Goal: Task Accomplishment & Management: Complete application form

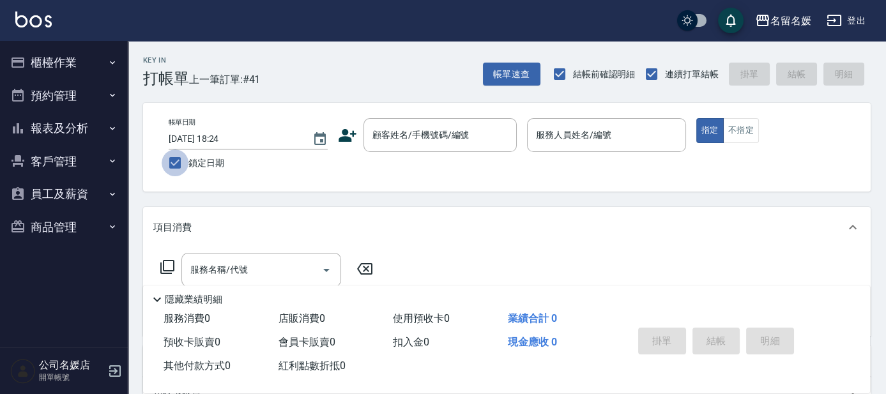
click at [179, 162] on input "鎖定日期" at bounding box center [175, 162] width 27 height 27
checkbox input "false"
type input "[DATE] 10:33"
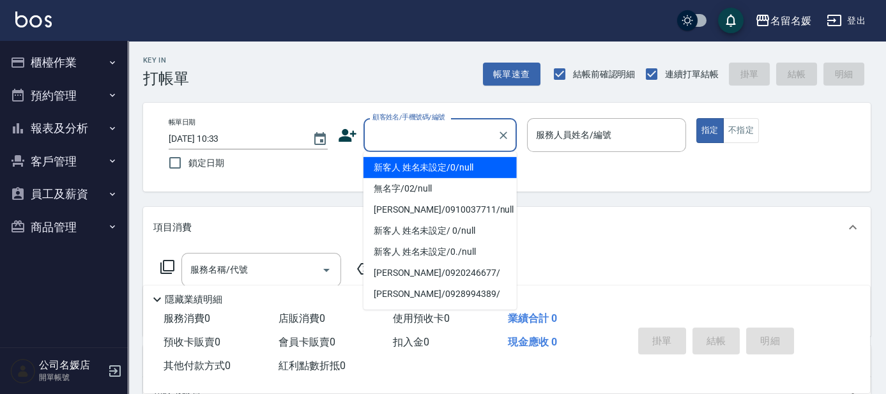
click at [427, 141] on input "顧客姓名/手機號碼/編號" at bounding box center [430, 135] width 123 height 22
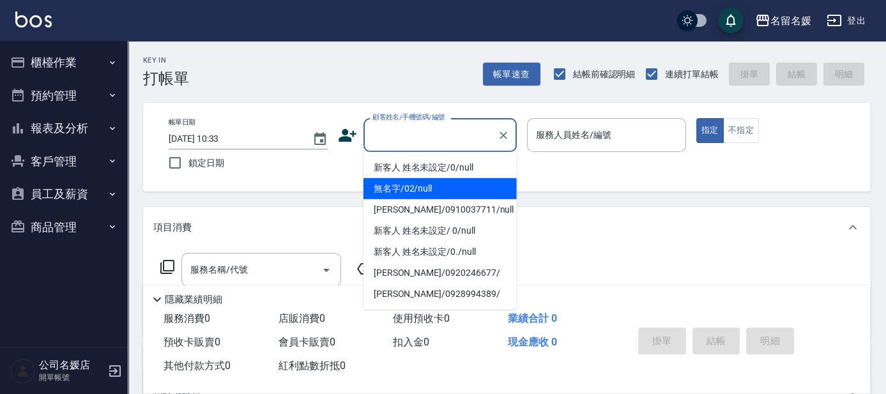
type input "無名字/02/null"
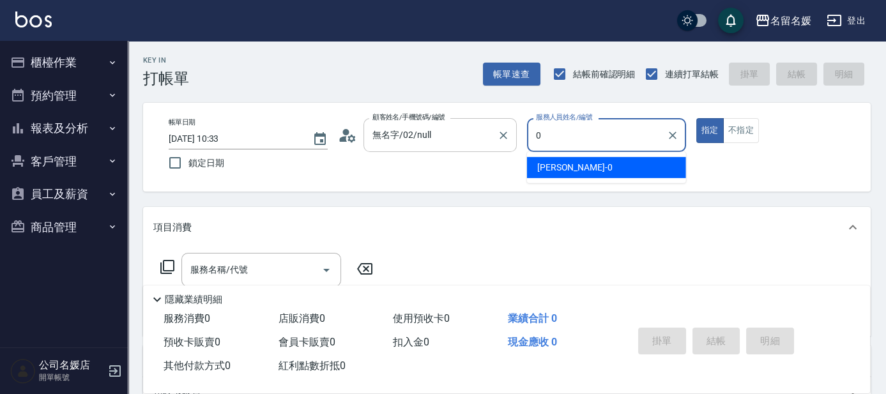
type input "08"
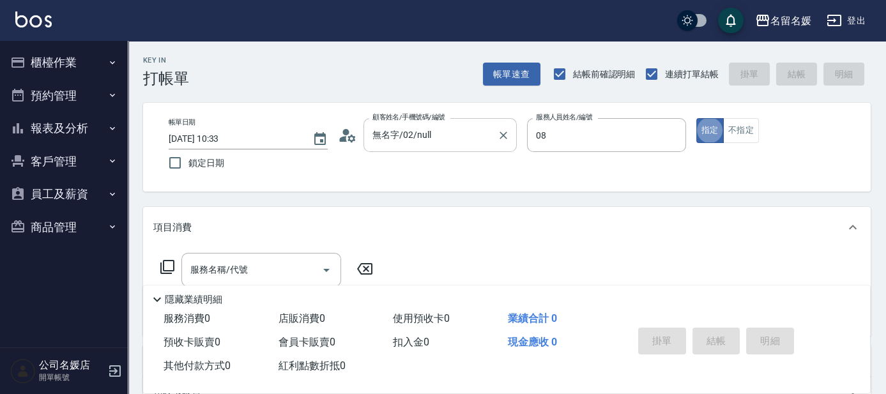
type button "true"
type input "[PERSON_NAME]-08"
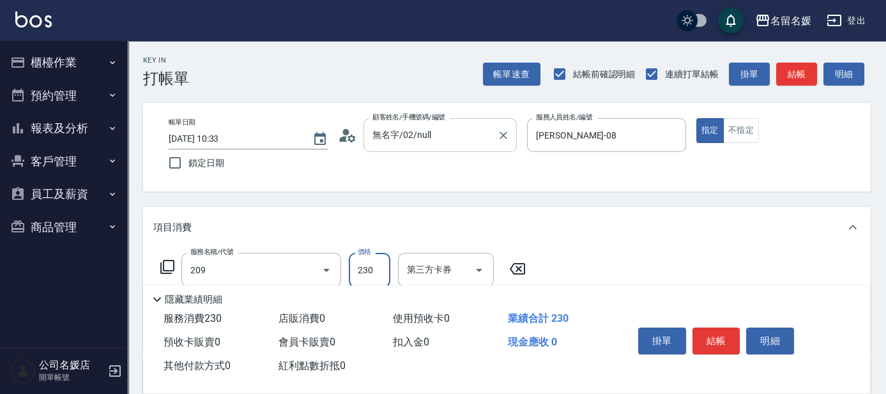
type input "洗髮券-(卡)230(209)"
type input "舊有卡券"
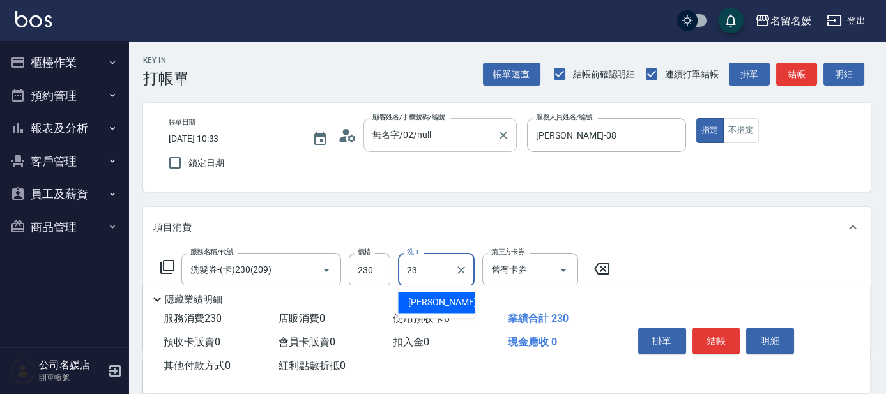
type input "[PERSON_NAME]-23"
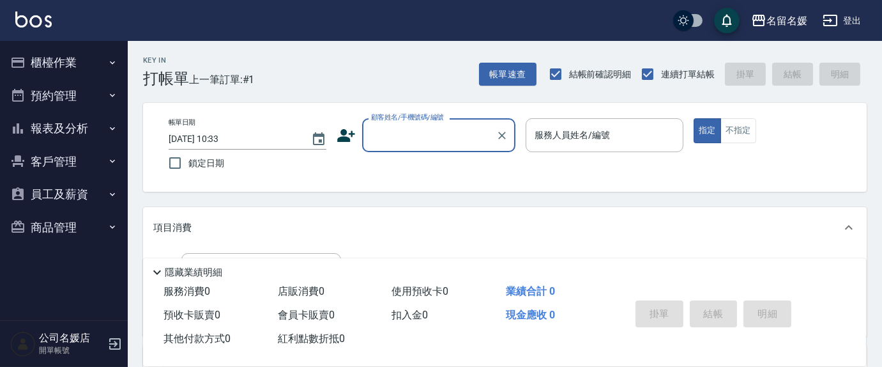
click at [407, 139] on input "顧客姓名/手機號碼/編號" at bounding box center [429, 135] width 123 height 22
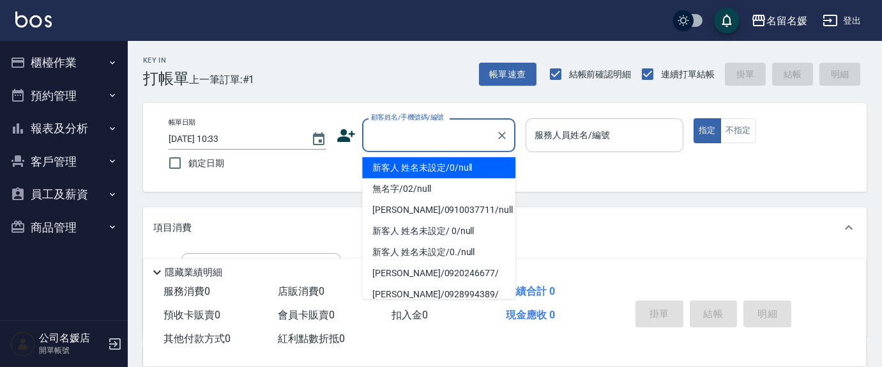
drag, startPoint x: 419, startPoint y: 165, endPoint x: 538, endPoint y: 146, distance: 120.3
click at [421, 165] on li "新客人 姓名未設定/0/null" at bounding box center [438, 167] width 153 height 21
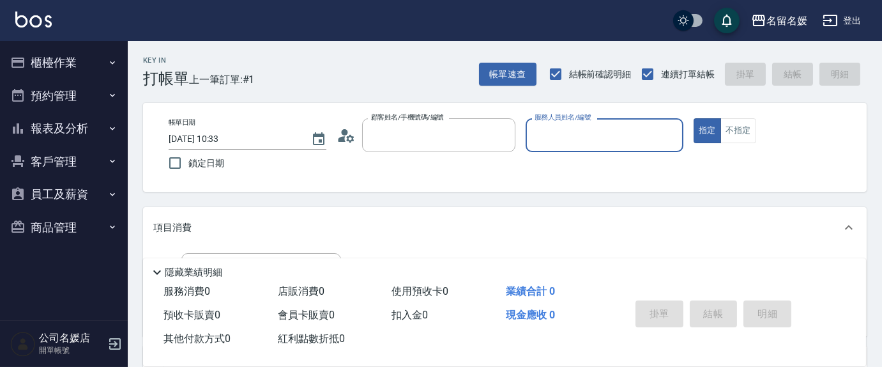
type input "新客人 姓名未設定/0/null"
click at [552, 137] on input "服務人員姓名/編號" at bounding box center [604, 135] width 146 height 22
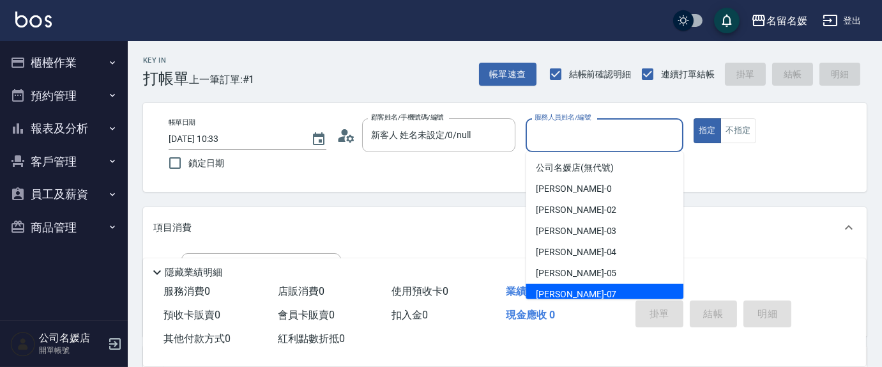
click at [581, 291] on div "[PERSON_NAME] -07" at bounding box center [605, 294] width 158 height 21
type input "[PERSON_NAME]-07"
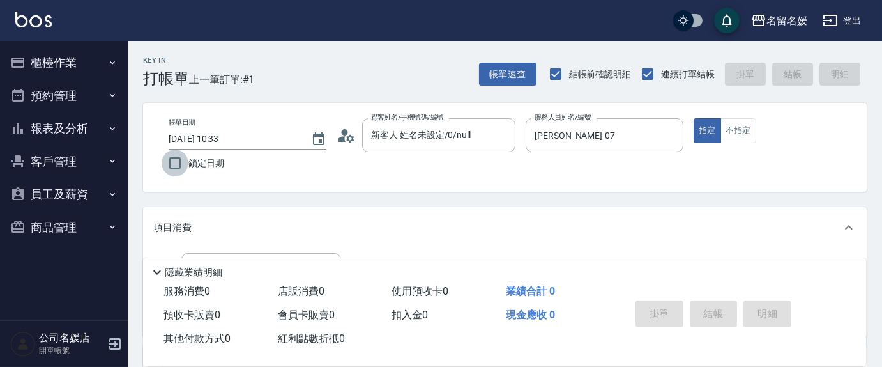
click at [176, 161] on input "鎖定日期" at bounding box center [175, 162] width 27 height 27
checkbox input "true"
type input "[DATE] 10:45"
click at [168, 227] on p "項目消費" at bounding box center [172, 227] width 38 height 13
click at [180, 220] on p "項目消費" at bounding box center [172, 222] width 38 height 13
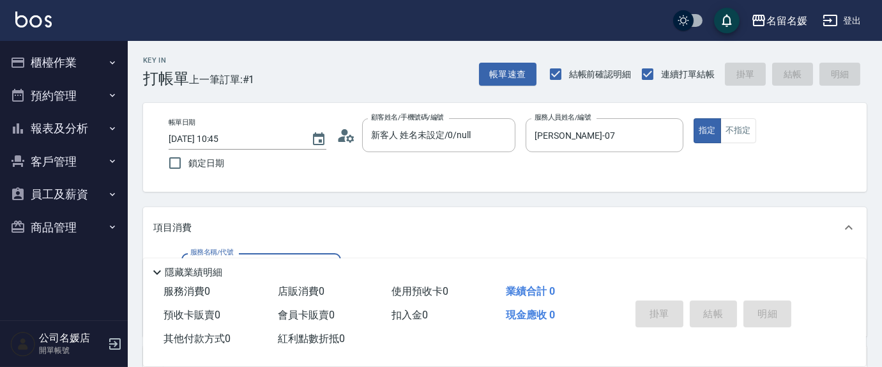
scroll to position [174, 0]
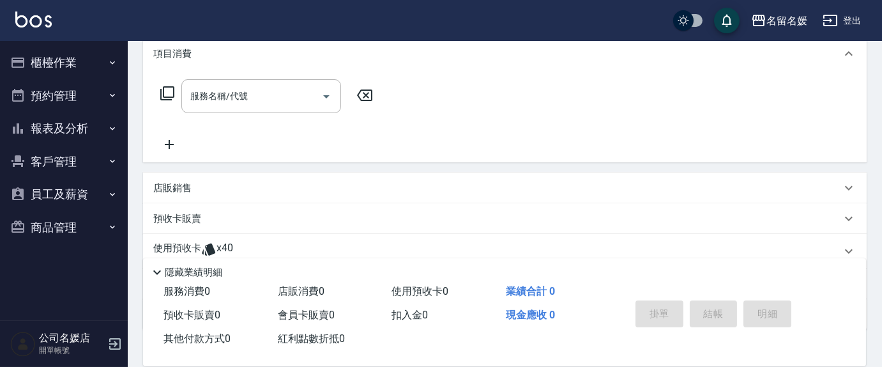
click at [167, 93] on icon at bounding box center [167, 93] width 15 height 15
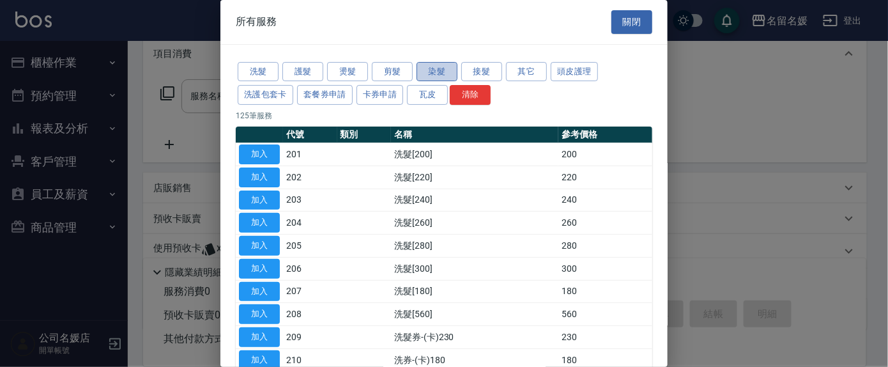
click at [446, 74] on button "染髮" at bounding box center [436, 72] width 41 height 20
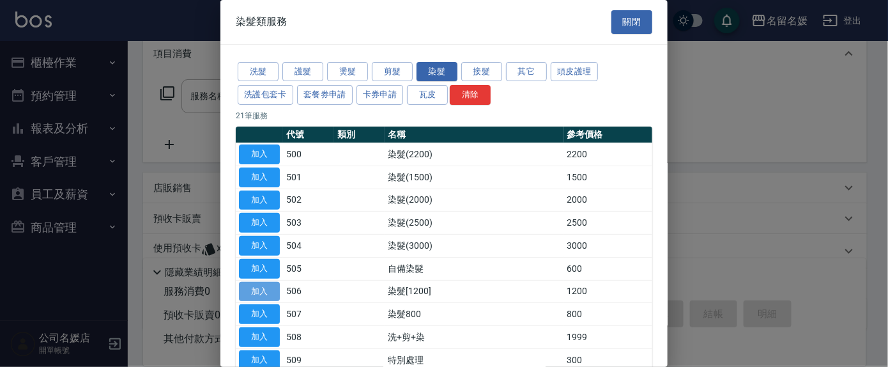
click at [261, 287] on button "加入" at bounding box center [259, 292] width 41 height 20
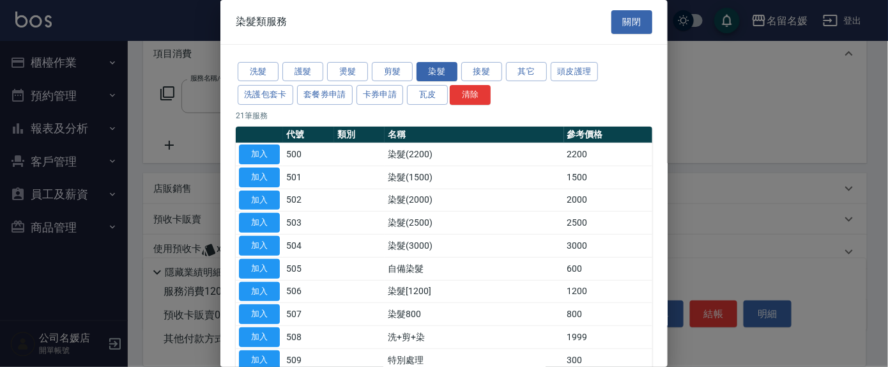
type input "染髮[1200](506)"
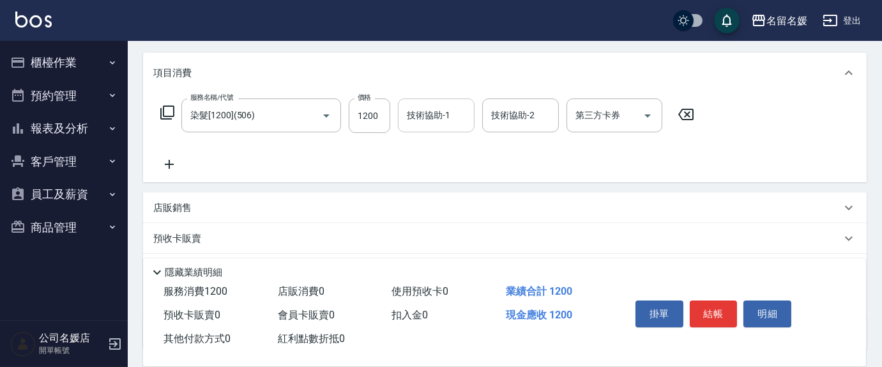
scroll to position [84, 0]
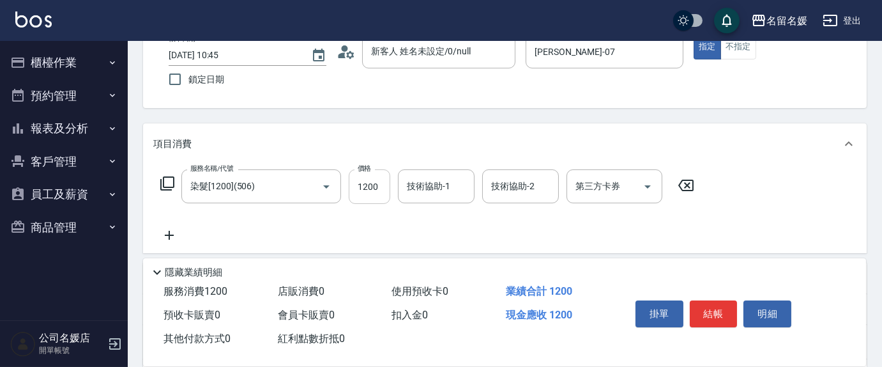
click at [379, 183] on input "1200" at bounding box center [370, 186] width 42 height 34
type input "1000"
click at [422, 183] on div "技術協助-1 技術協助-1" at bounding box center [436, 186] width 77 height 34
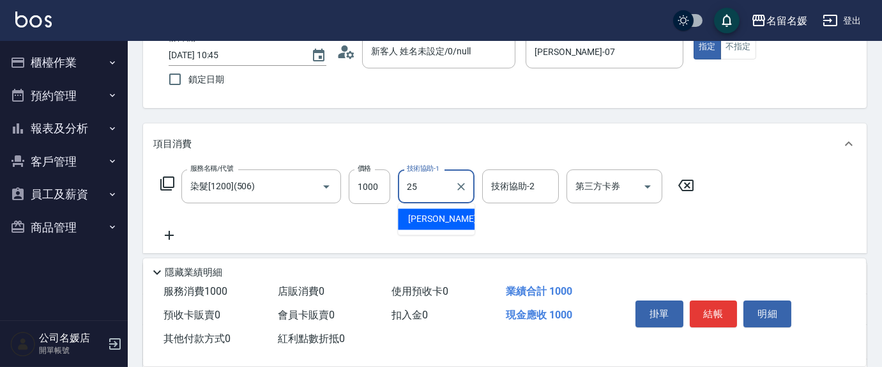
click at [450, 221] on div "[PERSON_NAME]-25" at bounding box center [436, 218] width 77 height 21
type input "[PERSON_NAME]-25"
click at [164, 179] on icon at bounding box center [167, 183] width 14 height 14
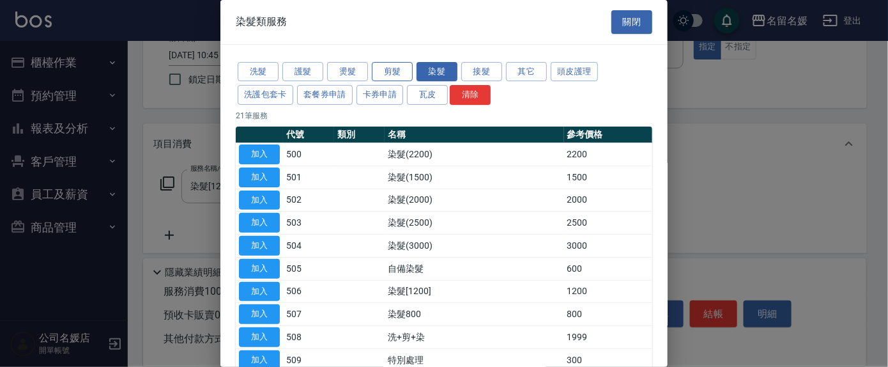
click at [392, 71] on button "剪髮" at bounding box center [392, 72] width 41 height 20
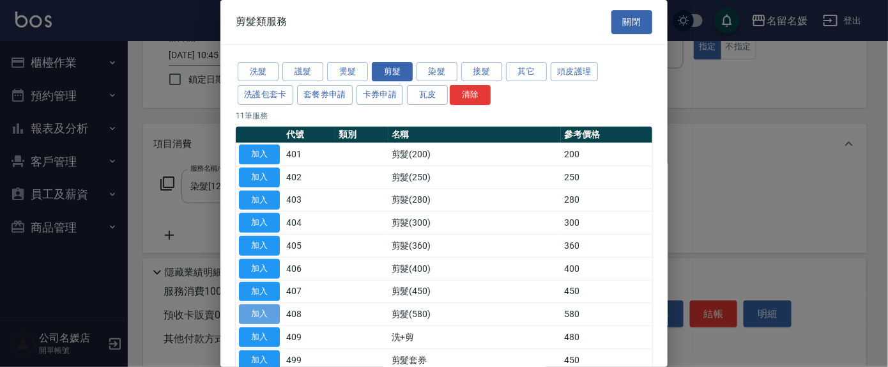
click at [271, 307] on button "加入" at bounding box center [259, 314] width 41 height 20
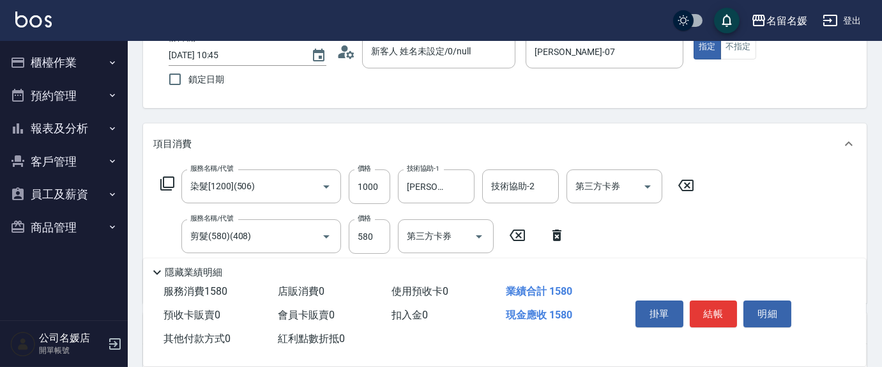
click at [165, 178] on icon at bounding box center [167, 183] width 15 height 15
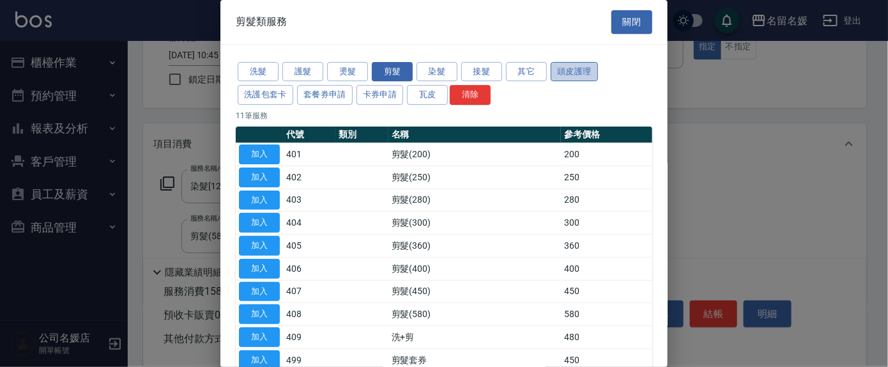
click at [572, 68] on button "頭皮護理" at bounding box center [574, 72] width 47 height 20
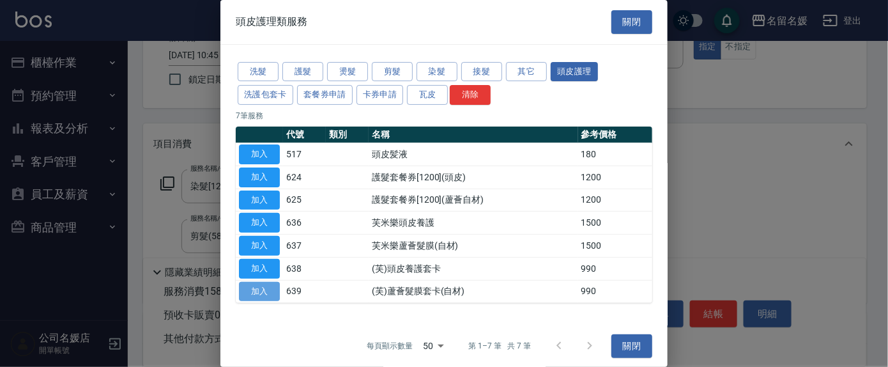
click at [260, 286] on button "加入" at bounding box center [259, 292] width 41 height 20
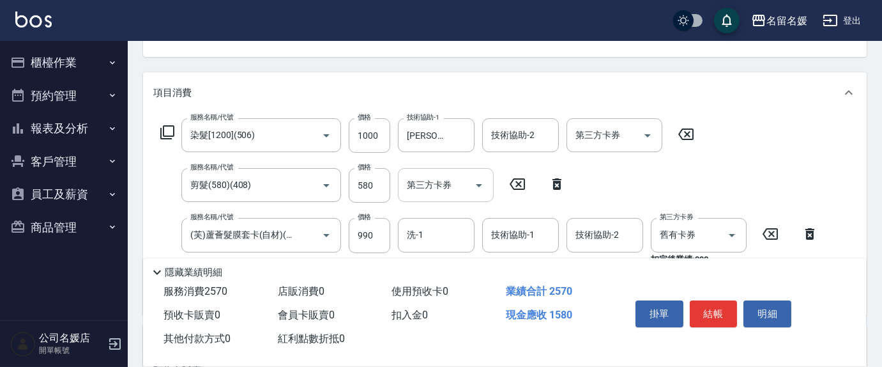
scroll to position [142, 0]
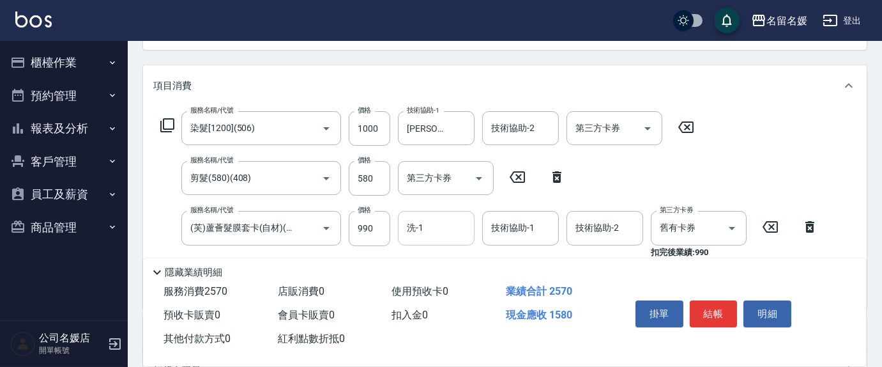
click at [433, 236] on input "洗-1" at bounding box center [436, 228] width 65 height 22
drag, startPoint x: 436, startPoint y: 260, endPoint x: 524, endPoint y: 238, distance: 90.8
click at [445, 259] on span "[PERSON_NAME]-25" at bounding box center [448, 260] width 80 height 13
type input "[PERSON_NAME]-25"
click at [529, 232] on div "技術協助-1 技術協助-1" at bounding box center [520, 228] width 77 height 34
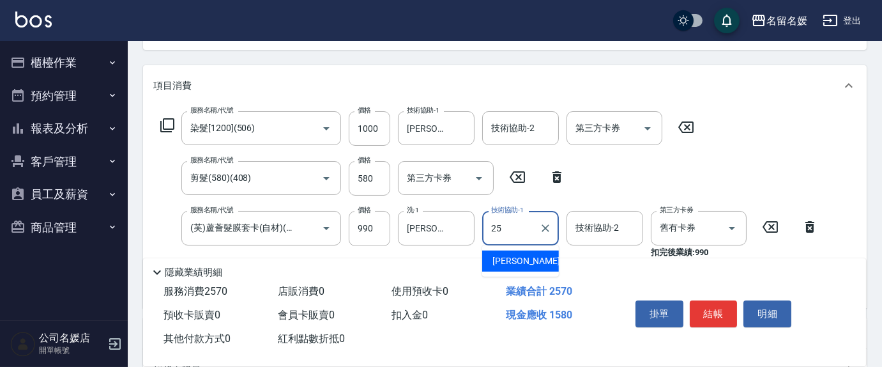
click at [540, 257] on div "[PERSON_NAME]-25" at bounding box center [520, 260] width 77 height 21
type input "[PERSON_NAME]-25"
click at [669, 229] on input "舊有卡券" at bounding box center [681, 228] width 49 height 22
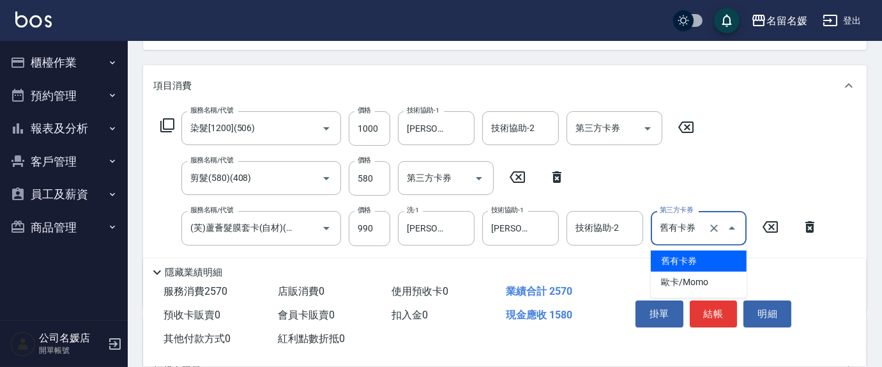
click at [676, 257] on span "舊有卡券" at bounding box center [699, 260] width 96 height 21
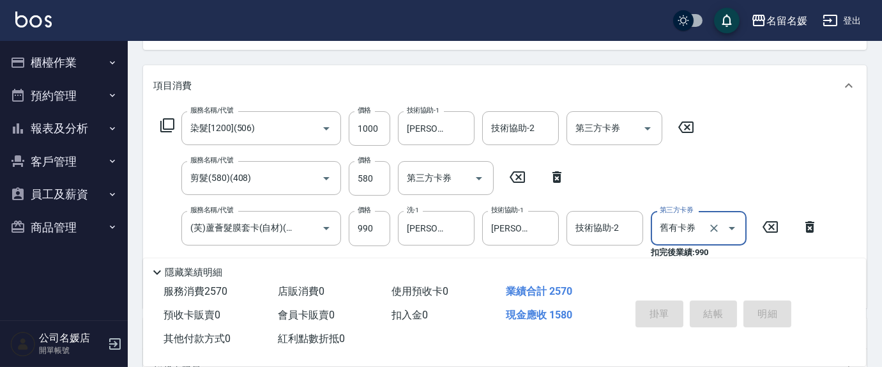
type input "[DATE] 10:46"
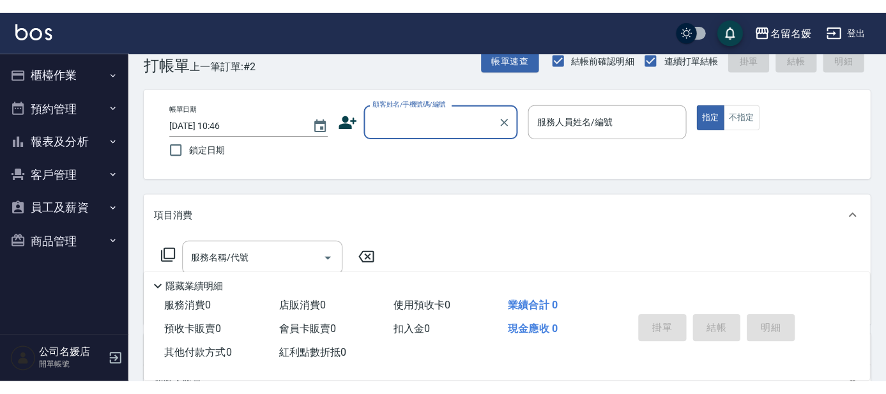
scroll to position [0, 0]
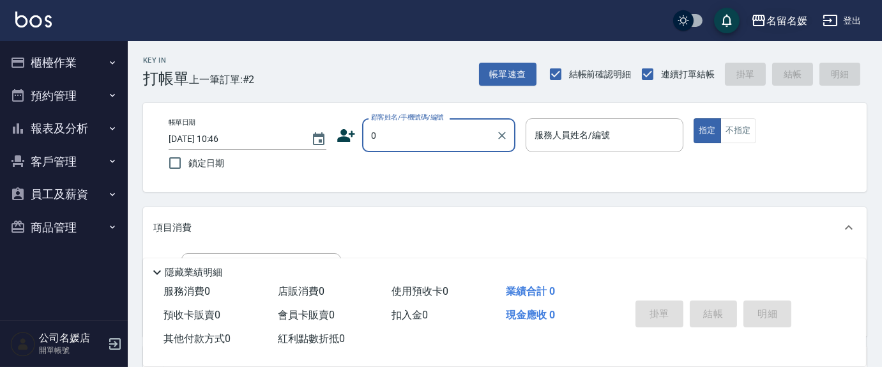
type input "0"
type input "新客人 姓名未設定/0/null"
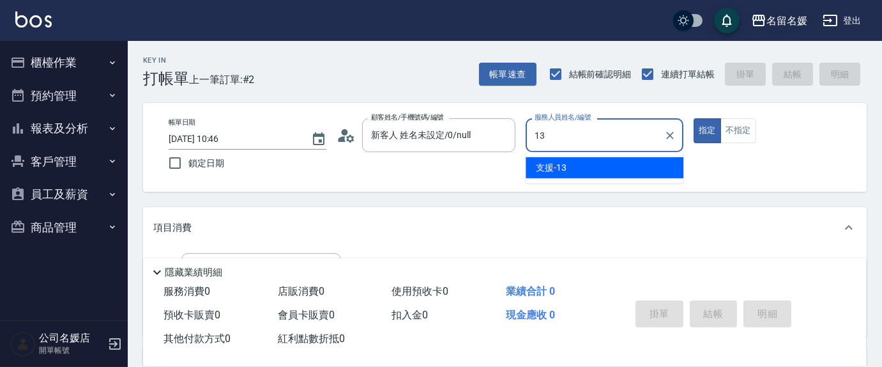
type input "支援-13"
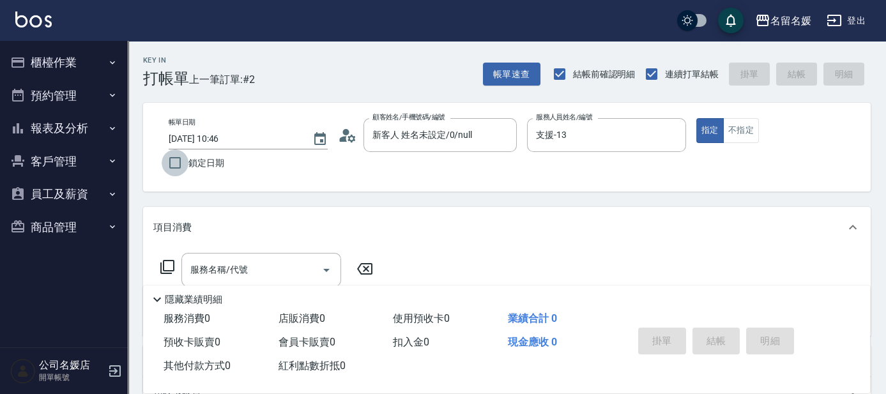
click at [171, 166] on input "鎖定日期" at bounding box center [175, 162] width 27 height 27
checkbox input "true"
drag, startPoint x: 183, startPoint y: 268, endPoint x: 179, endPoint y: 262, distance: 6.9
click at [182, 264] on div "服務名稱/代號" at bounding box center [261, 270] width 160 height 34
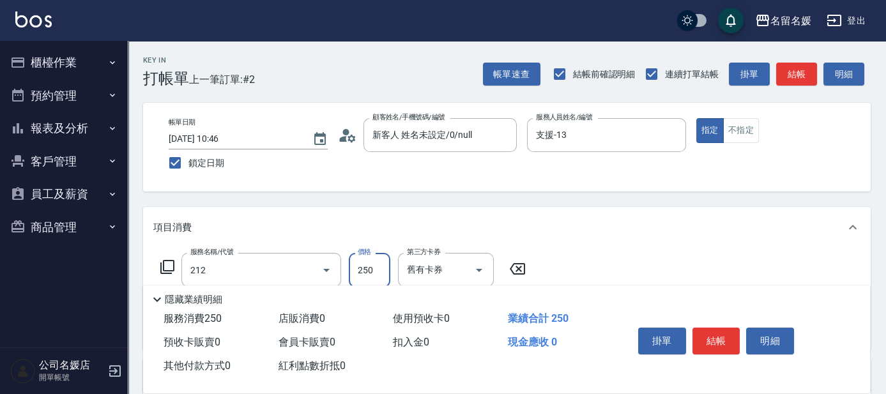
type input "洗髮券-(卡)250(212)"
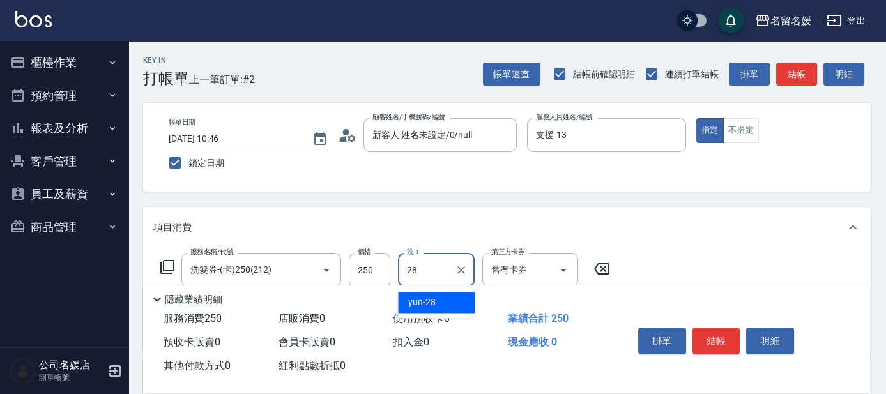
type input "yun-28"
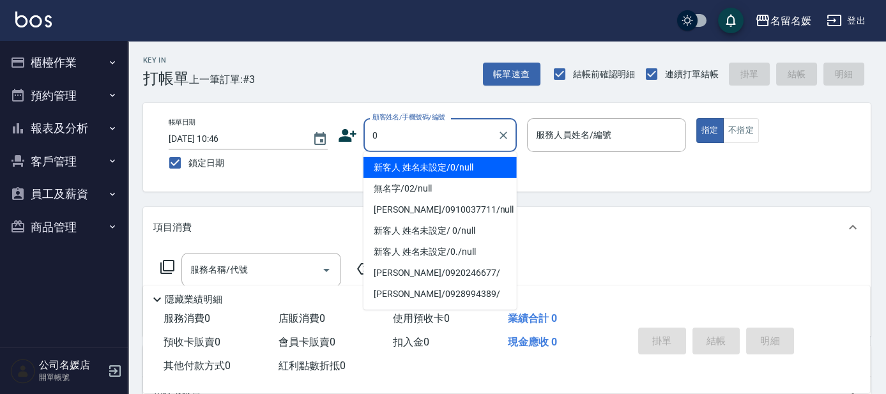
type input "新客人 姓名未設定/0/null"
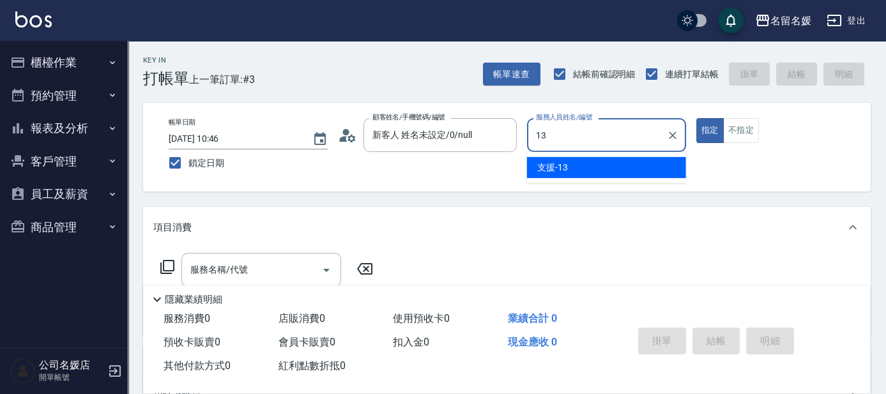
type input "支援-13"
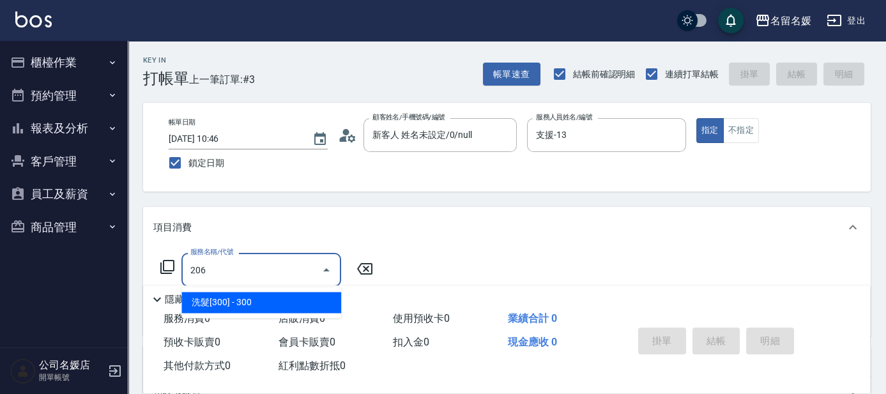
type input "洗髮[300](206)"
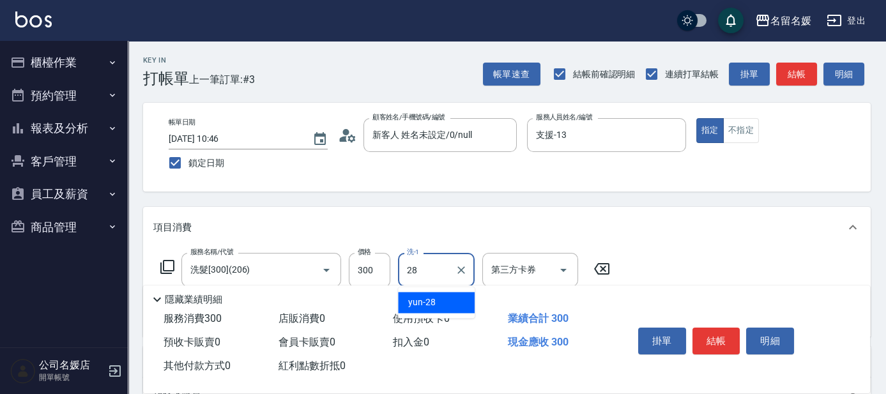
type input "yun-28"
type input "[PERSON_NAME].玻酸.晶膜.水療(635)"
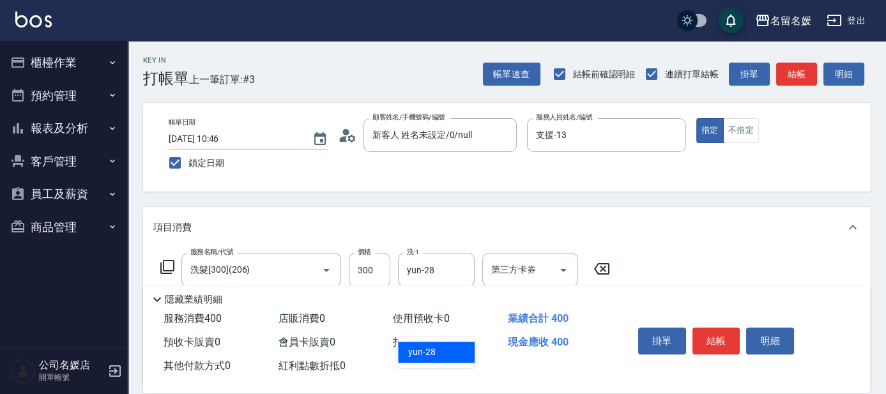
type input "yun-28"
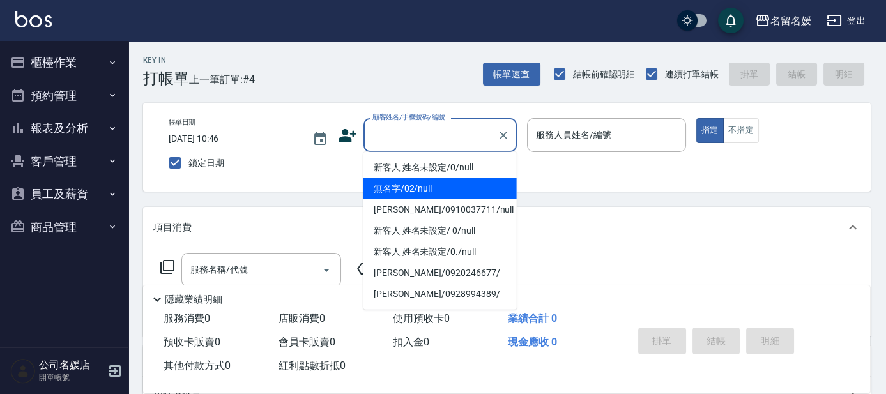
type input "0"
type input "無名字/02/null"
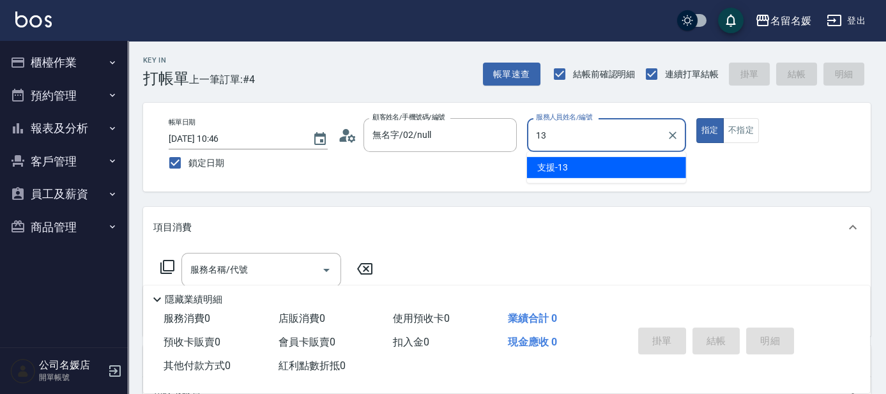
type input "支援-13"
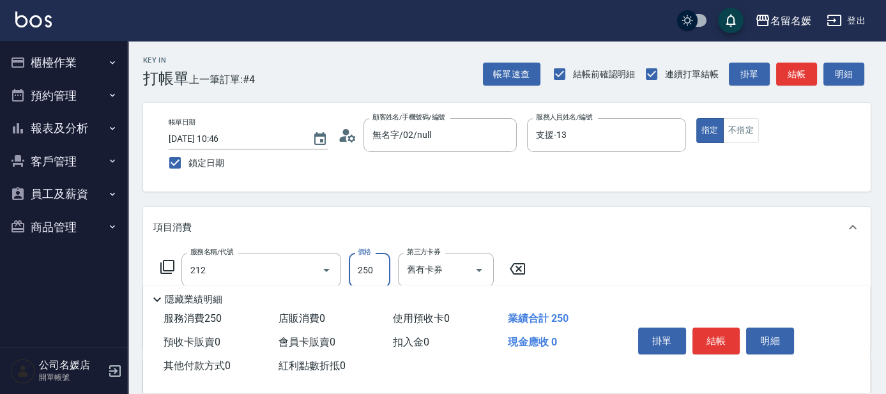
type input "洗髮券-(卡)250(212)"
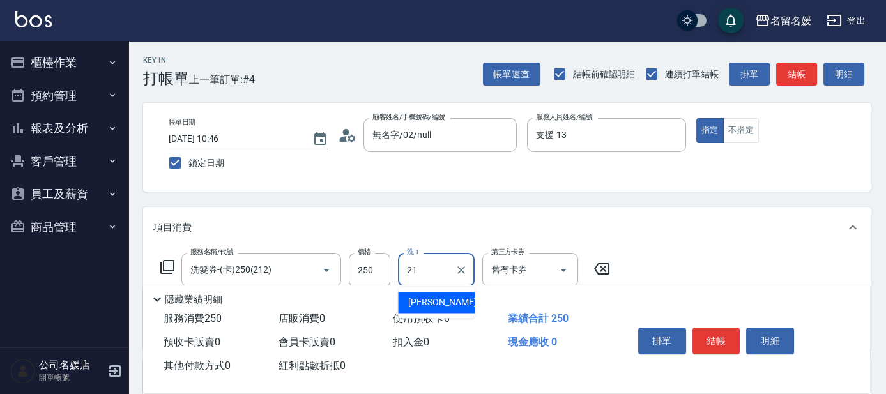
type input "[PERSON_NAME]-21"
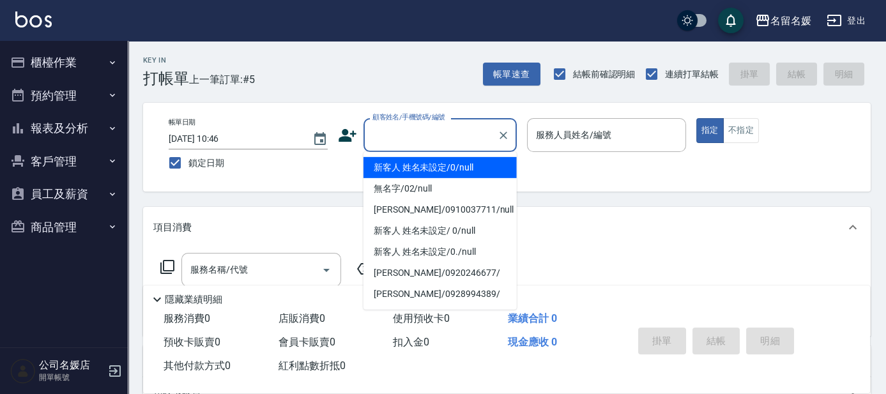
type input "0"
type input "新客人 姓名未設定/0/null"
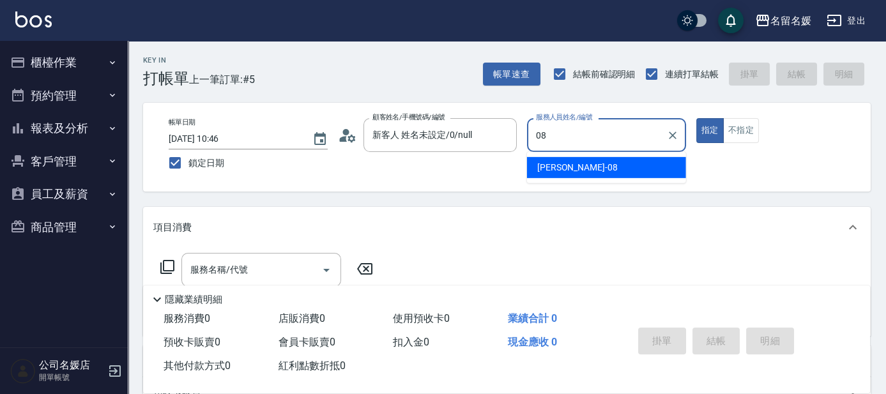
type input "[PERSON_NAME]-08"
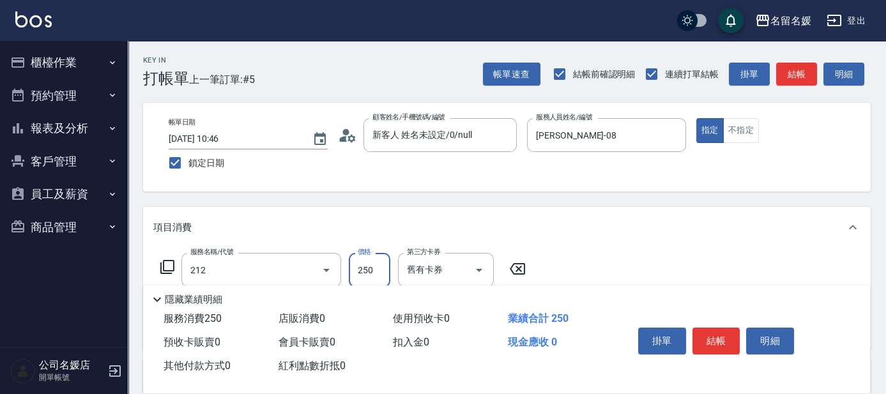
type input "洗髮券-(卡)250(212)"
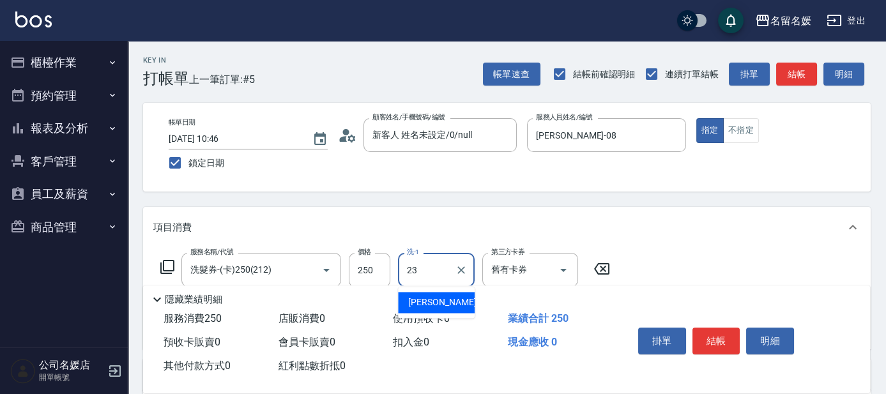
type input "[PERSON_NAME]-23"
